Goal: Information Seeking & Learning: Learn about a topic

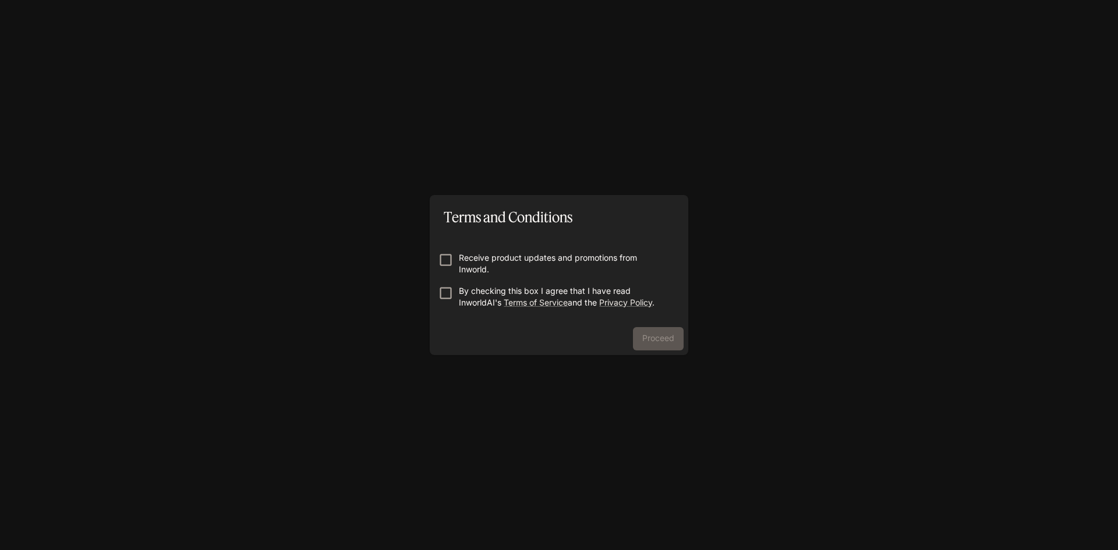
click at [428, 239] on div "Terms and Conditions Receive product updates and promotions from Inworld. By ch…" at bounding box center [559, 275] width 1118 height 550
click at [643, 339] on button "Proceed" at bounding box center [658, 338] width 51 height 23
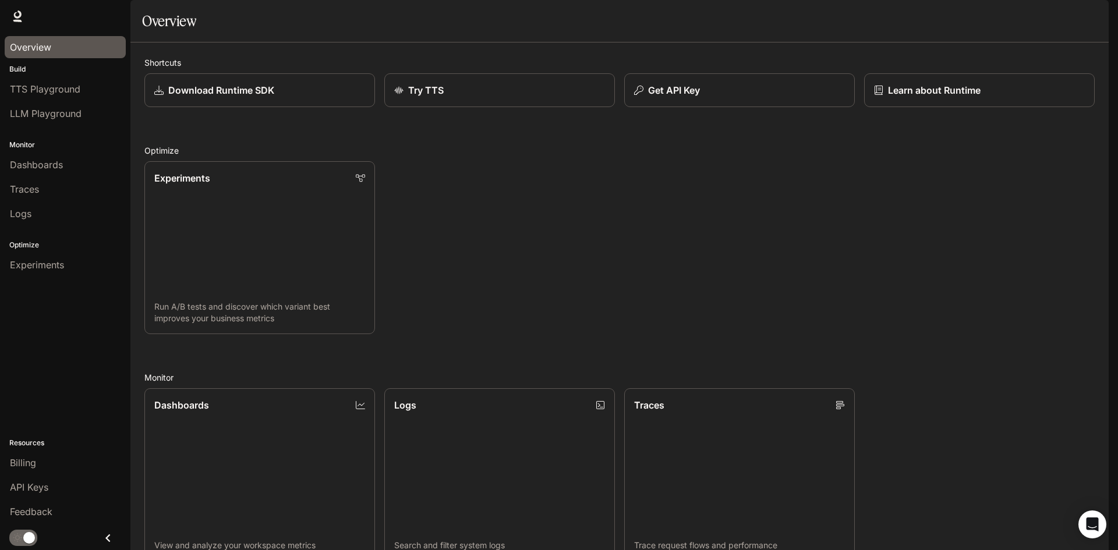
click at [40, 44] on span "Overview" at bounding box center [30, 47] width 41 height 14
click at [241, 226] on link "Experiments Run A/B tests and discover which variant best improves your busines…" at bounding box center [259, 248] width 233 height 175
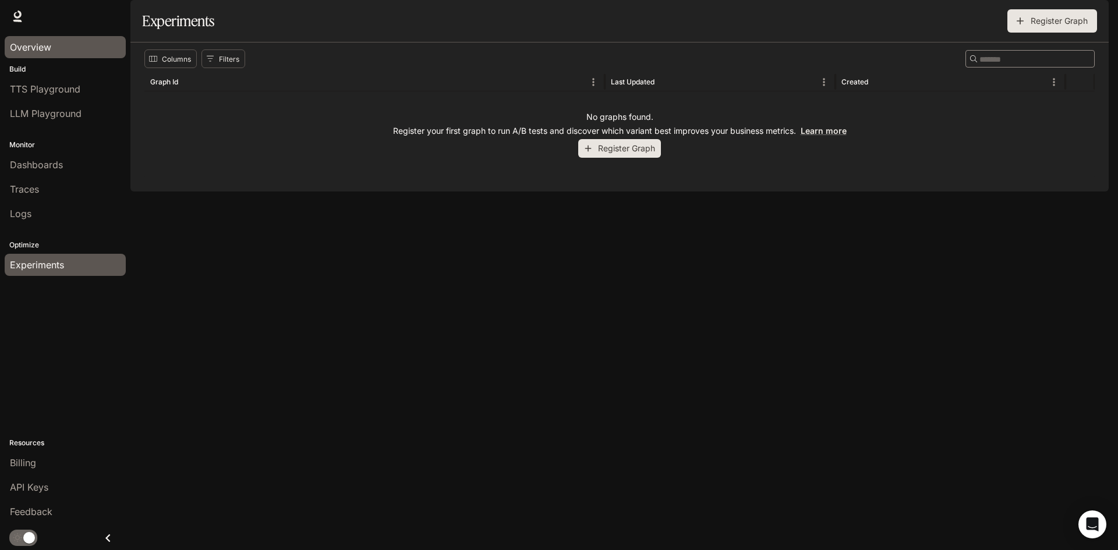
click at [56, 54] on div "Overview" at bounding box center [65, 47] width 111 height 14
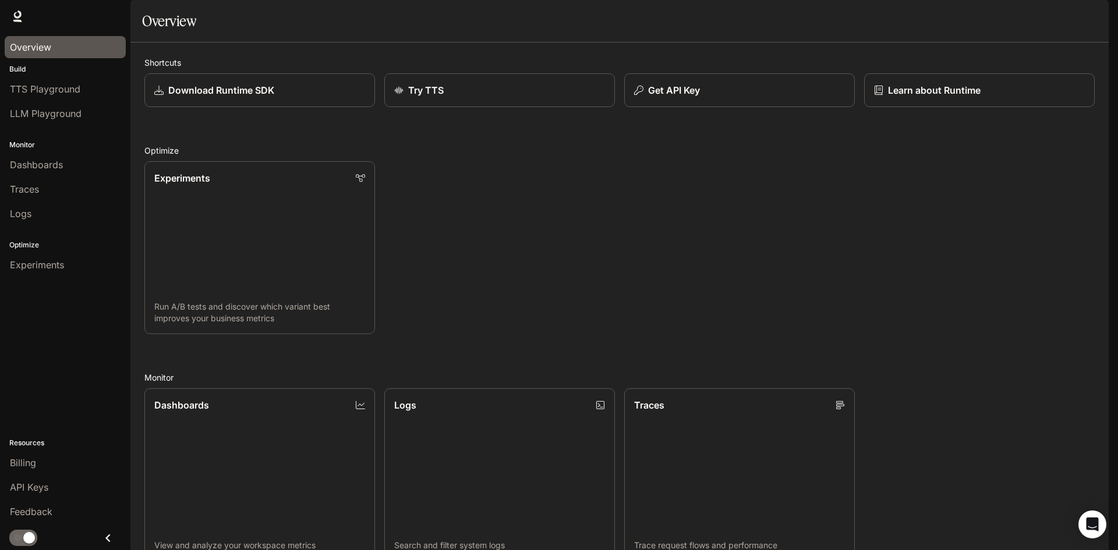
click at [1032, 13] on span "Documentation" at bounding box center [1041, 16] width 58 height 15
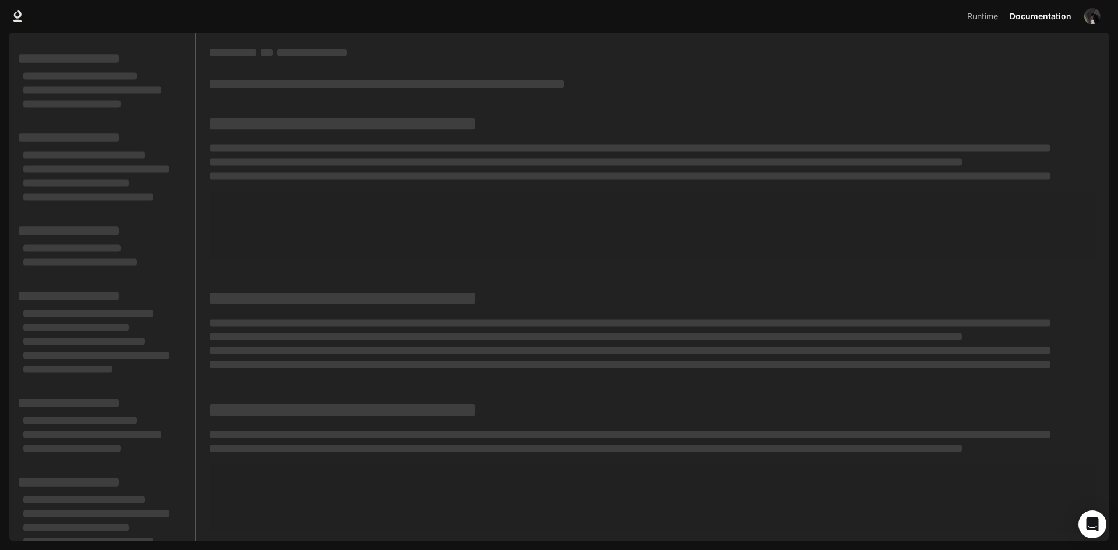
click at [980, 12] on span "Runtime" at bounding box center [982, 16] width 31 height 15
